Goal: Use online tool/utility: Utilize a website feature to perform a specific function

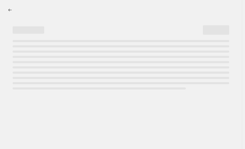
select select "percentage"
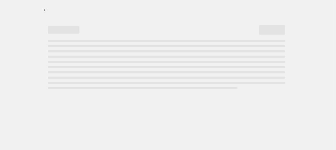
select select "percentage"
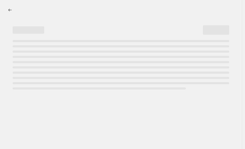
select select "percentage"
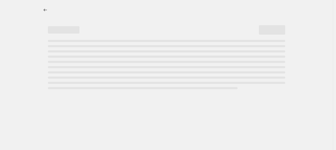
select select "percentage"
